Goal: Navigation & Orientation: Find specific page/section

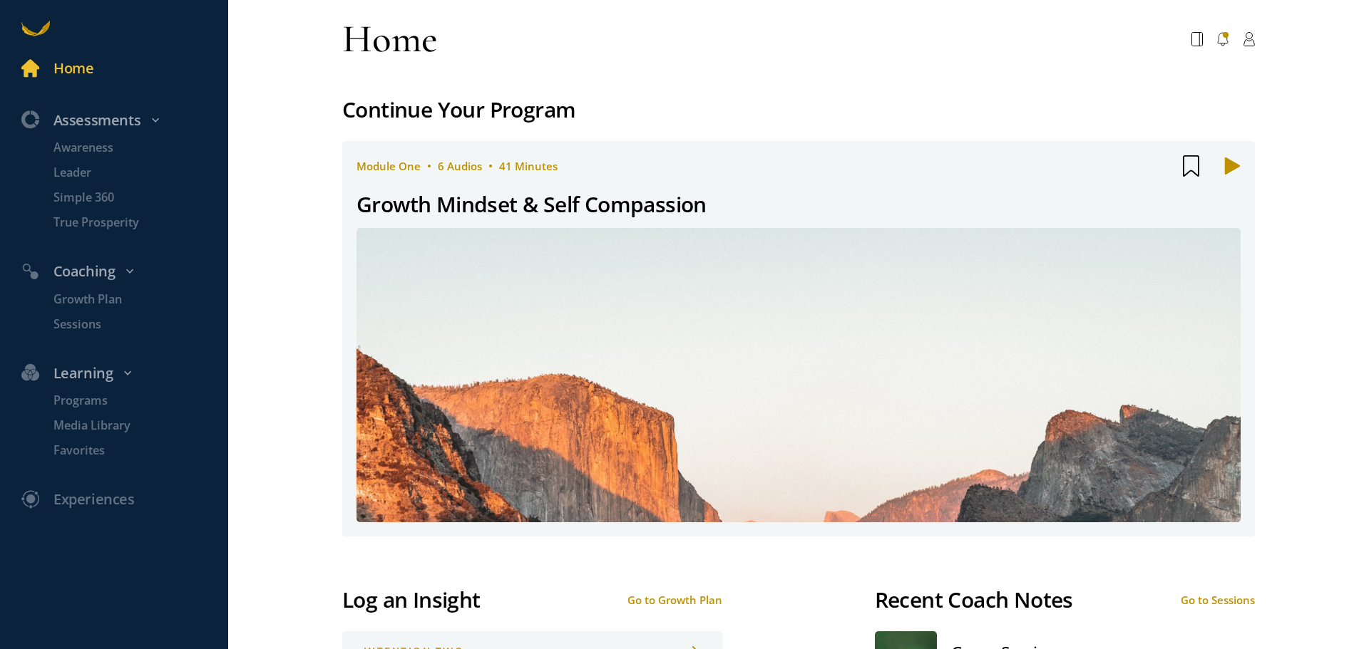
click at [702, 177] on div "module one 6 Audios 41 Minutes module one 6 Audios 41 Minutes Growth Mindset & …" at bounding box center [798, 339] width 913 height 396
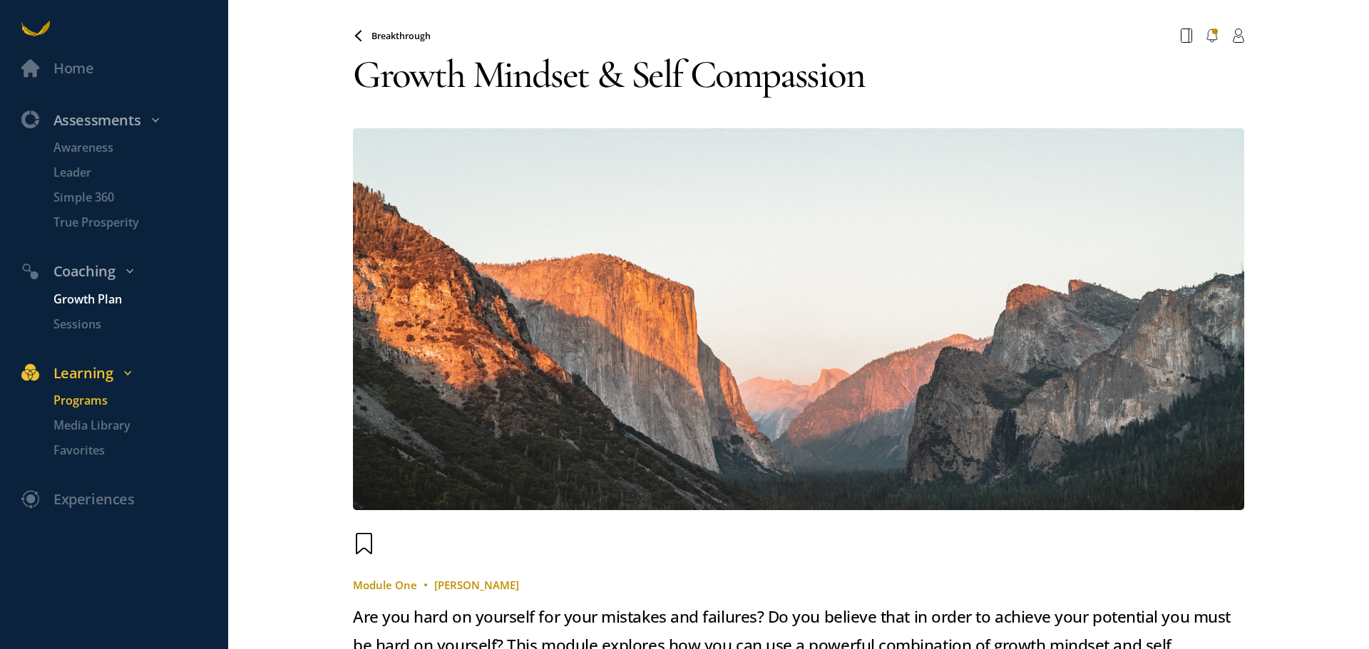
click at [90, 299] on p "Growth Plan" at bounding box center [138, 300] width 171 height 18
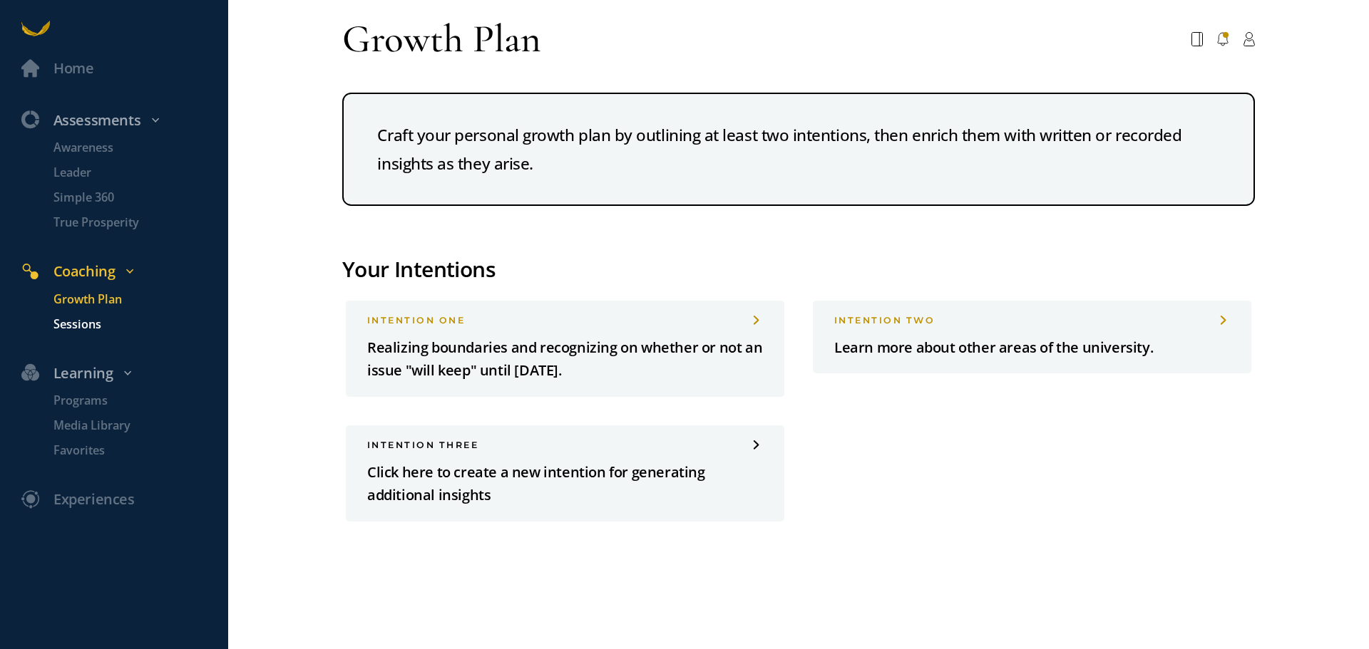
click at [83, 321] on p "Sessions" at bounding box center [138, 325] width 171 height 18
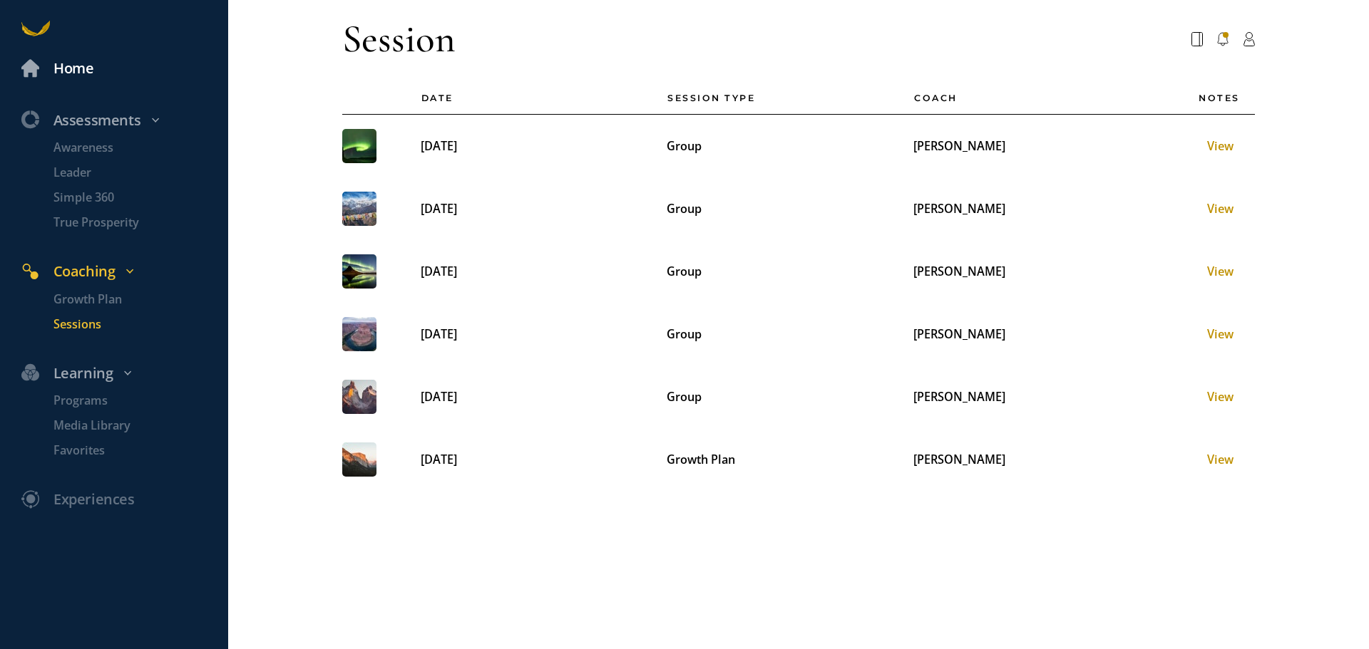
click at [76, 63] on div "Home" at bounding box center [73, 69] width 40 height 24
